Goal: Task Accomplishment & Management: Manage account settings

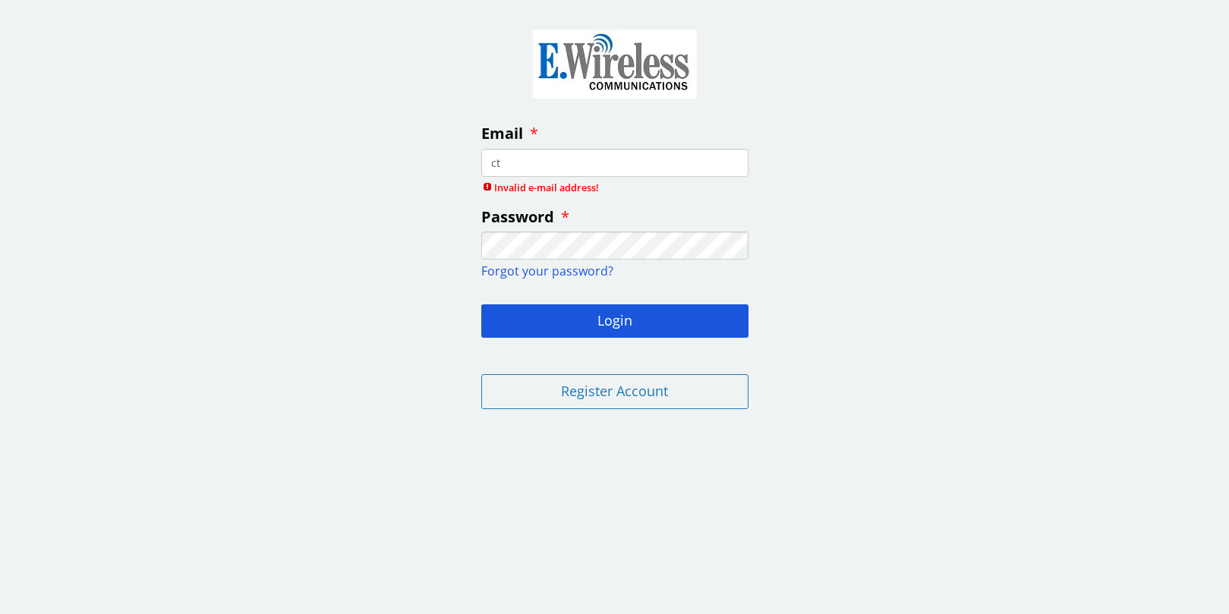
type input "[EMAIL_ADDRESS][DOMAIN_NAME]"
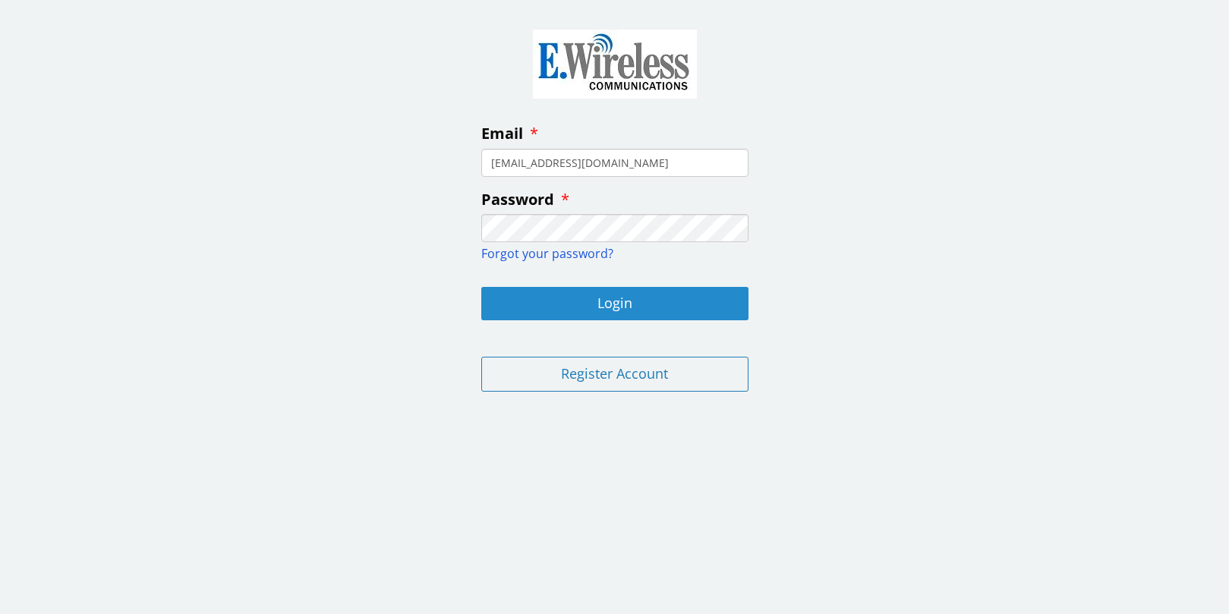
click at [555, 302] on button "Login" at bounding box center [614, 303] width 267 height 33
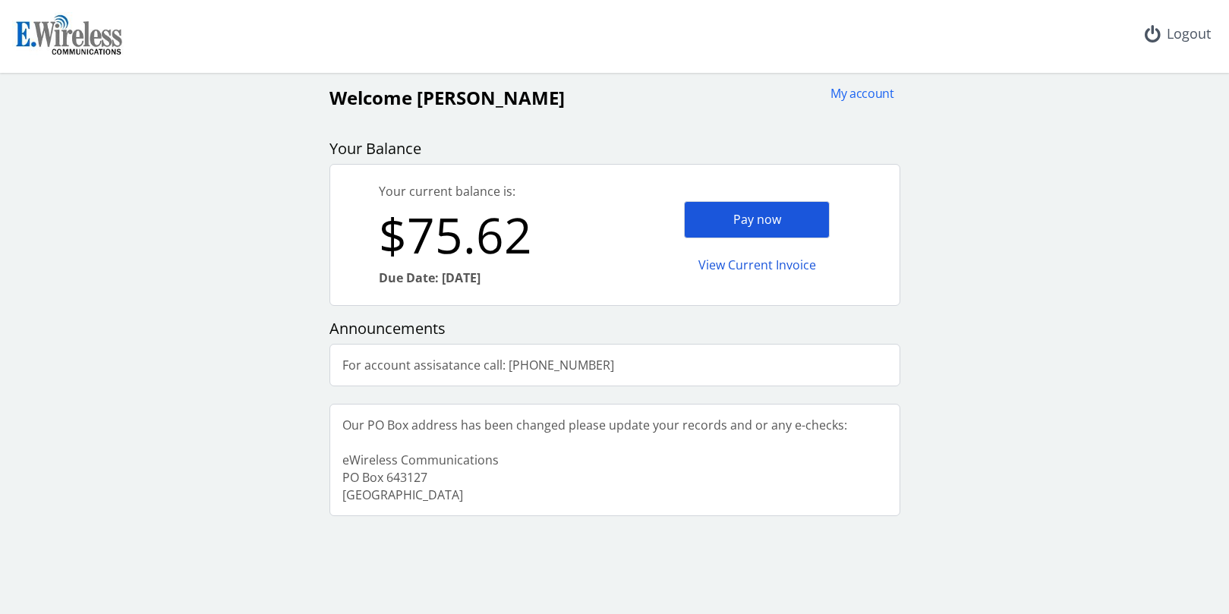
click at [731, 212] on div "Pay now" at bounding box center [757, 219] width 146 height 37
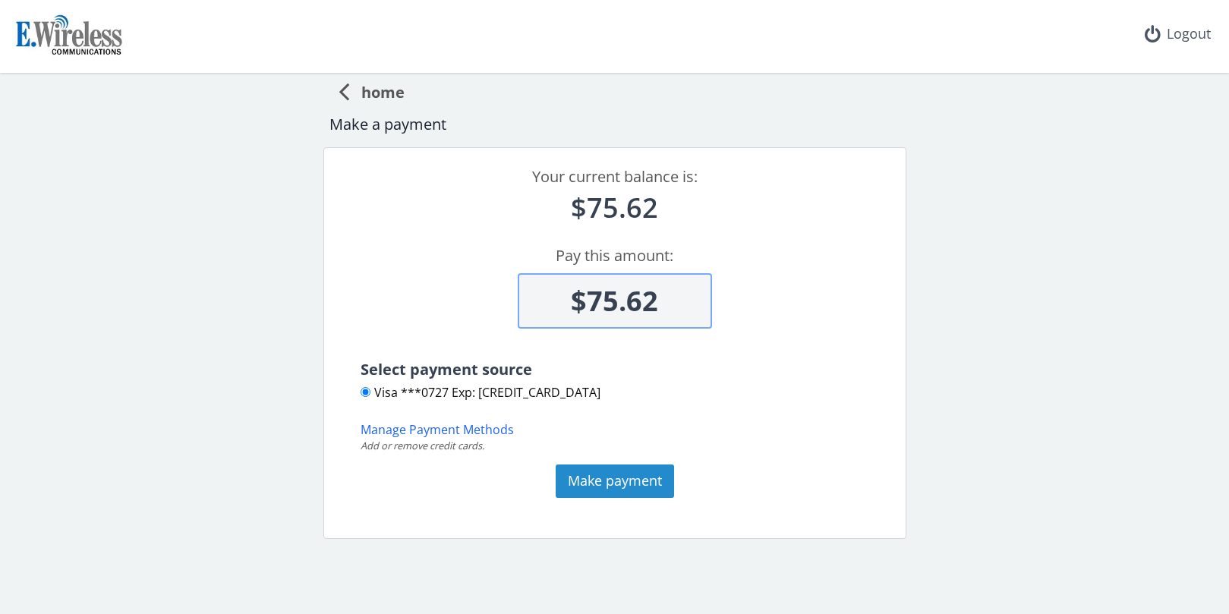
click at [599, 478] on button "Make payment" at bounding box center [614, 480] width 118 height 33
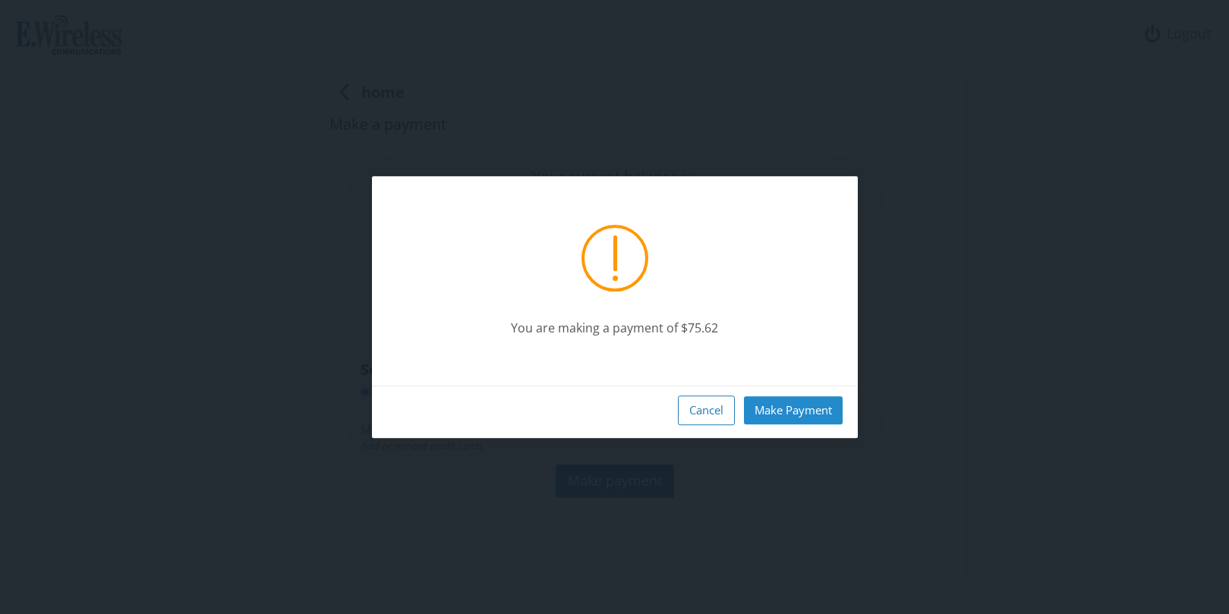
click at [768, 402] on button "Make Payment" at bounding box center [793, 410] width 99 height 28
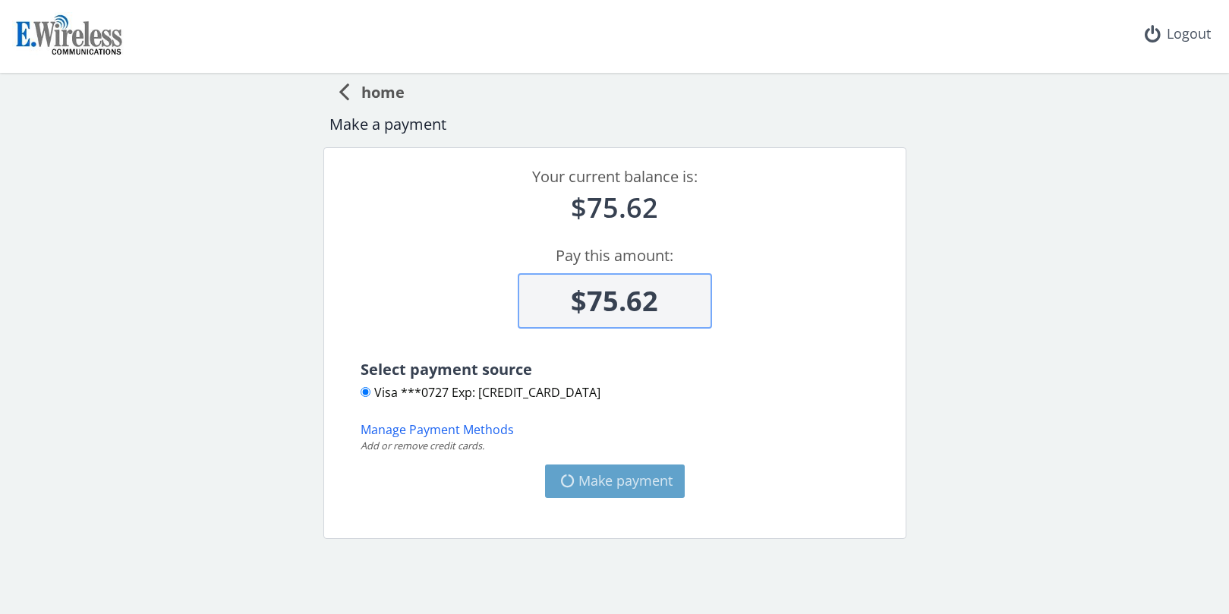
type input "$0"
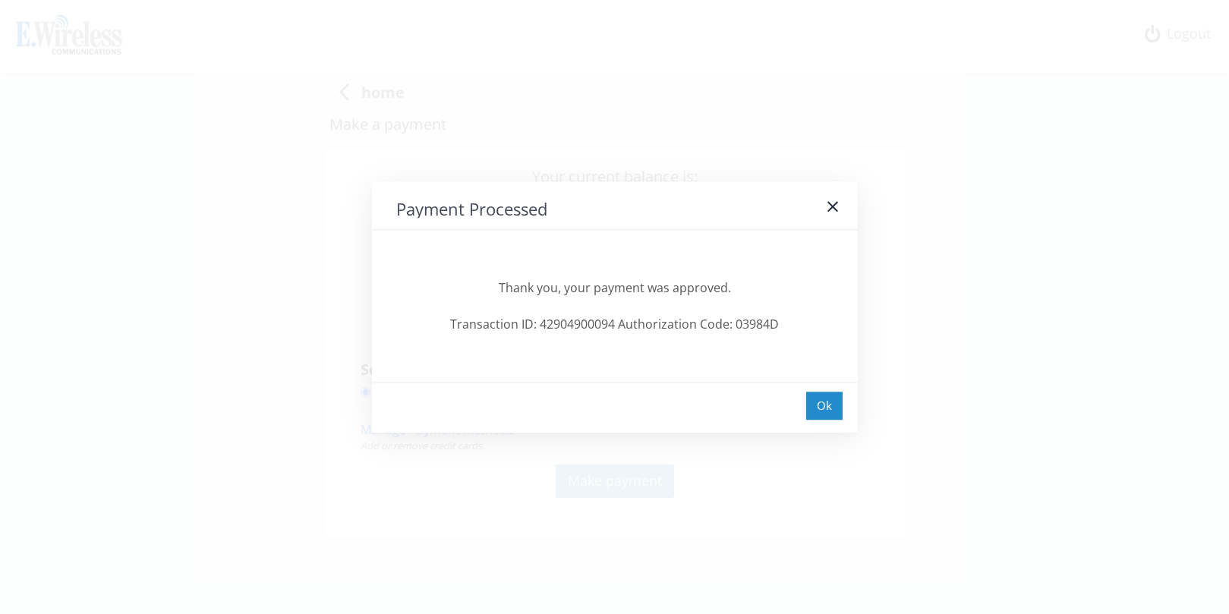
click at [823, 398] on div "Ok" at bounding box center [824, 406] width 36 height 28
